Goal: Task Accomplishment & Management: Use online tool/utility

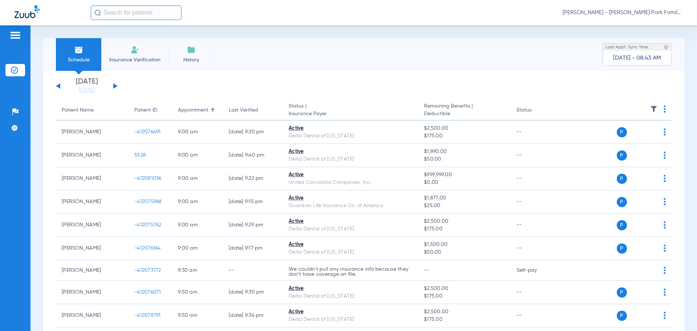
click at [650, 108] on img at bounding box center [653, 108] width 7 height 7
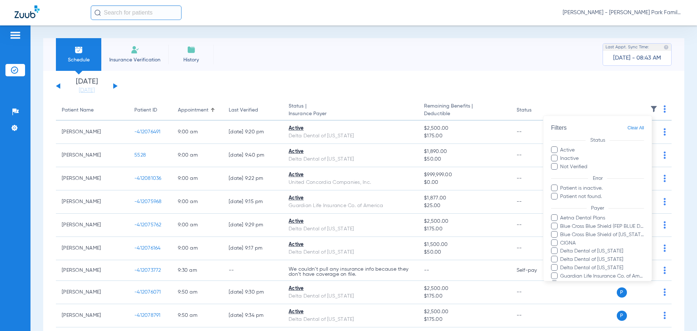
scroll to position [141, 0]
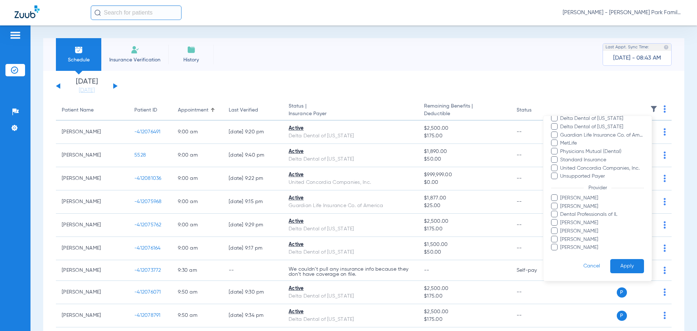
click at [556, 206] on span at bounding box center [554, 206] width 7 height 7
click at [561, 211] on input "[PERSON_NAME]" at bounding box center [561, 211] width 0 height 0
drag, startPoint x: 553, startPoint y: 220, endPoint x: 554, endPoint y: 226, distance: 6.2
click at [553, 220] on span at bounding box center [554, 222] width 7 height 7
click at [561, 228] on input "[PERSON_NAME]" at bounding box center [561, 228] width 0 height 0
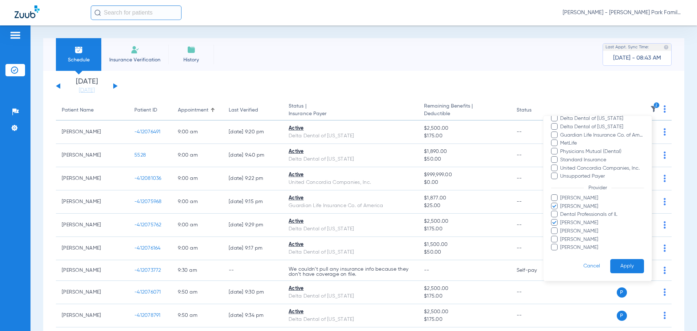
click at [554, 228] on span at bounding box center [554, 230] width 7 height 7
click at [561, 236] on input "[PERSON_NAME]" at bounding box center [561, 236] width 0 height 0
click at [553, 237] on span at bounding box center [554, 239] width 7 height 7
click at [561, 244] on input "[PERSON_NAME]" at bounding box center [561, 244] width 0 height 0
drag, startPoint x: 553, startPoint y: 236, endPoint x: 556, endPoint y: 244, distance: 8.8
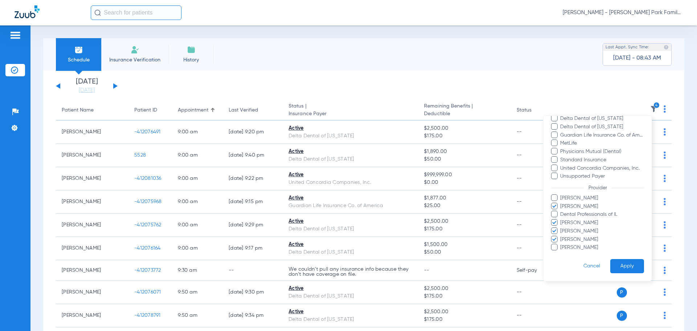
click at [554, 237] on span at bounding box center [554, 239] width 7 height 7
click at [561, 244] on input "[PERSON_NAME]" at bounding box center [561, 244] width 0 height 0
click at [556, 248] on span at bounding box center [554, 247] width 7 height 7
click at [561, 252] on input "[PERSON_NAME]" at bounding box center [561, 252] width 0 height 0
click at [597, 215] on span "Dental Professionals of IL" at bounding box center [602, 215] width 84 height 8
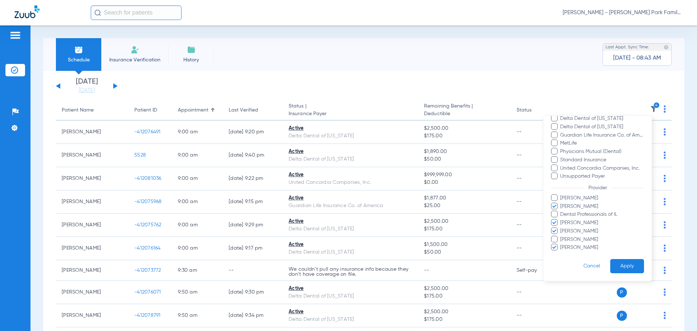
click at [561, 219] on input "Dental Professionals of IL" at bounding box center [561, 219] width 0 height 0
click at [627, 268] on button "Apply" at bounding box center [627, 266] width 34 height 14
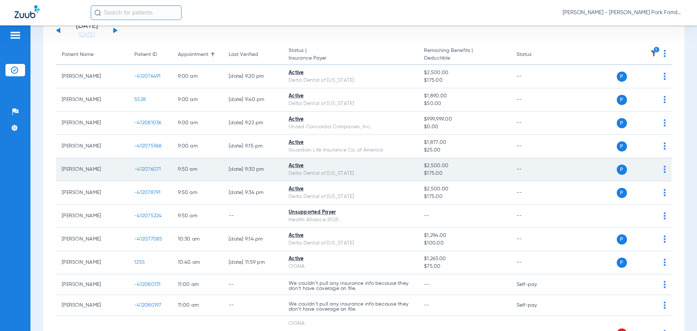
scroll to position [73, 0]
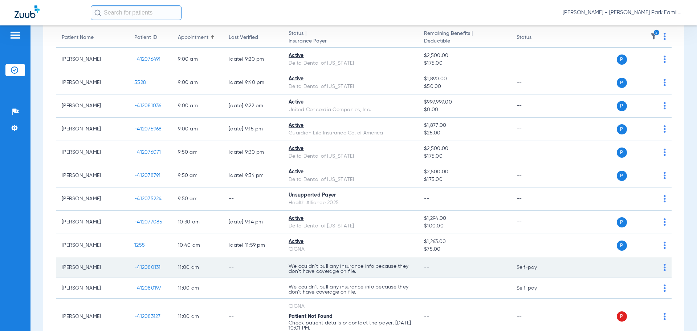
click at [155, 266] on span "-412080131" at bounding box center [147, 267] width 27 height 5
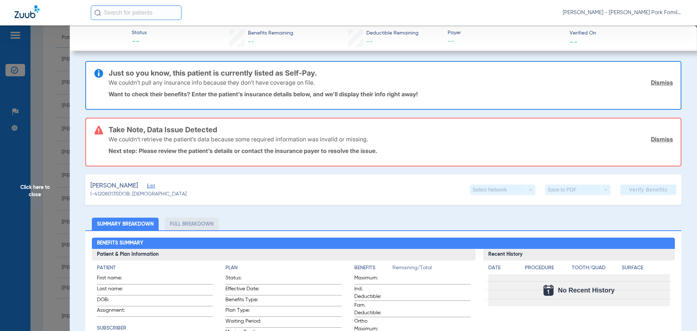
click at [147, 185] on span "Edit" at bounding box center [150, 186] width 7 height 7
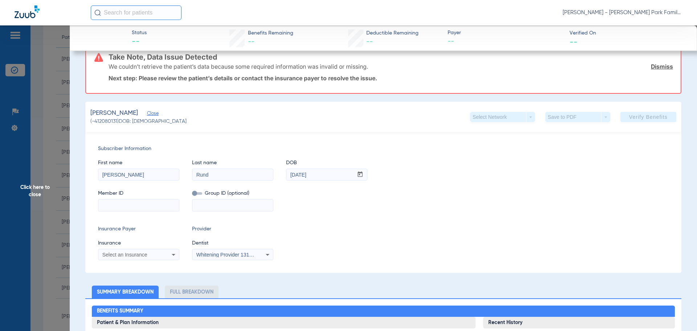
drag, startPoint x: 126, startPoint y: 172, endPoint x: 79, endPoint y: 176, distance: 47.0
type input "[PERSON_NAME]"
type input "[DATE]"
click at [150, 208] on input at bounding box center [138, 205] width 81 height 12
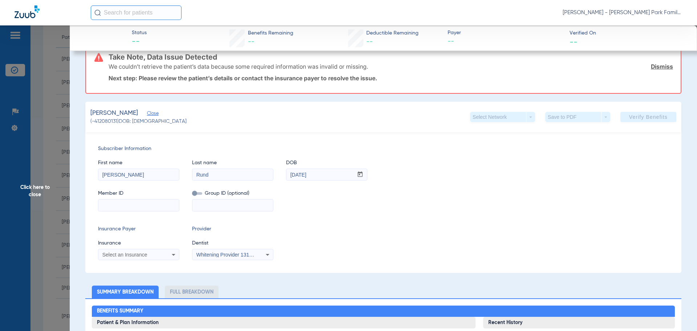
paste input "966258499"
type input "966258499"
click at [154, 251] on div "Select an Insurance" at bounding box center [138, 254] width 81 height 9
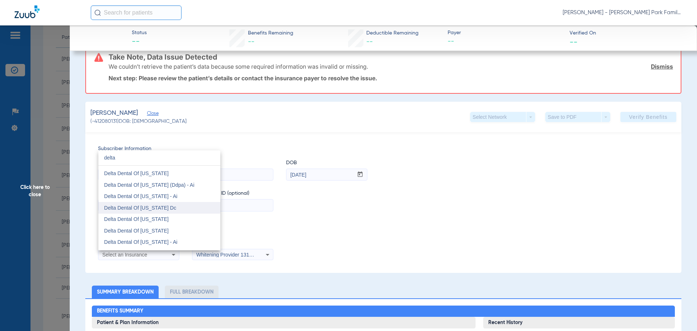
scroll to position [762, 0]
type input "delta"
click at [152, 187] on span "Delta Dental Of [US_STATE]" at bounding box center [136, 186] width 65 height 6
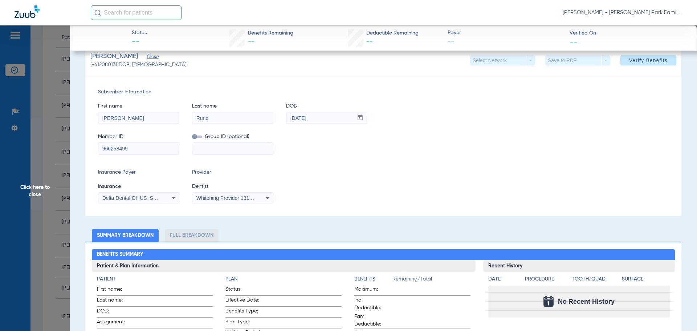
scroll to position [36, 0]
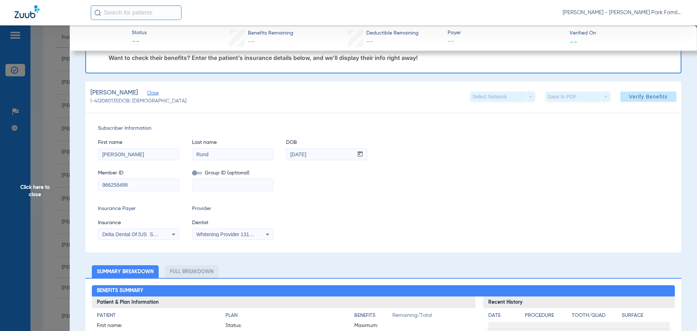
click at [270, 234] on icon at bounding box center [267, 234] width 9 height 9
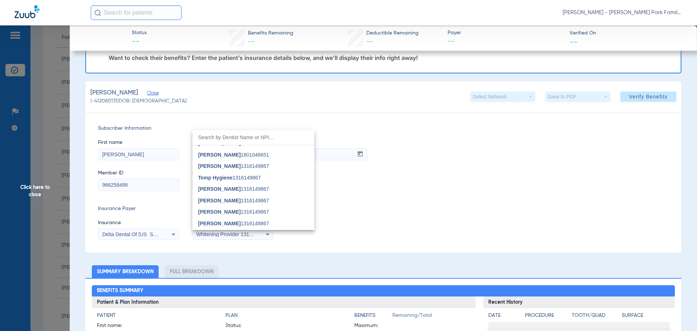
scroll to position [109, 0]
drag, startPoint x: 270, startPoint y: 170, endPoint x: 358, endPoint y: 180, distance: 87.7
click at [269, 170] on span "[PERSON_NAME] 1801046651" at bounding box center [233, 167] width 71 height 5
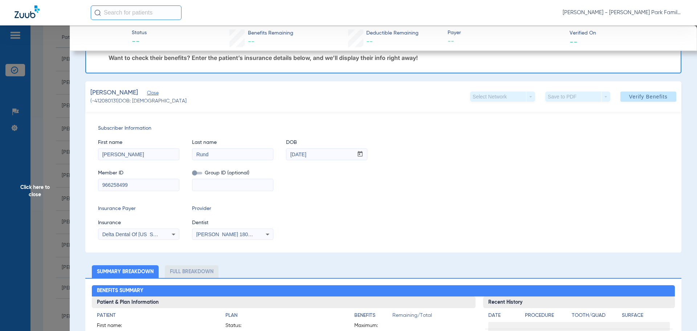
click at [393, 209] on div "Insurance Payer Insurance Delta Dental Of [US_STATE] Provider Dentist [PERSON_N…" at bounding box center [383, 222] width 571 height 35
click at [646, 94] on span "Verify Benefits" at bounding box center [648, 97] width 38 height 6
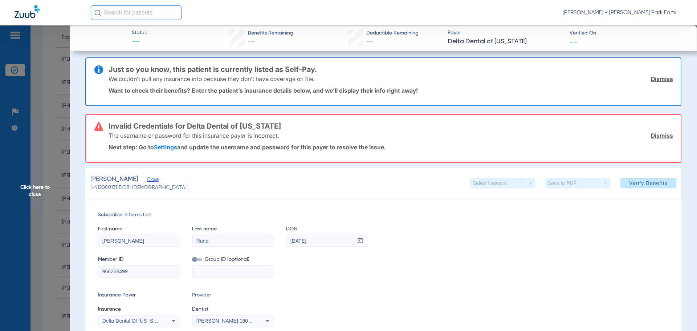
scroll to position [0, 0]
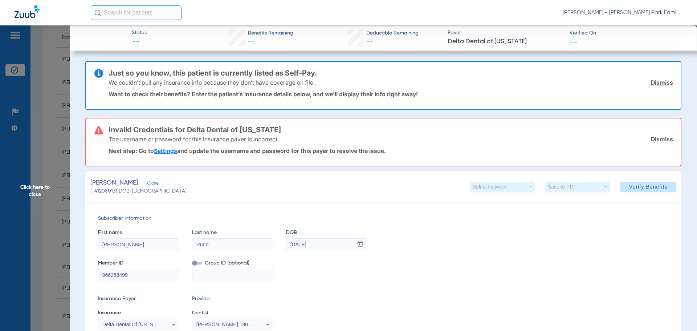
click at [43, 189] on span "Click here to close" at bounding box center [35, 190] width 70 height 331
